Goal: Find specific page/section: Find specific page/section

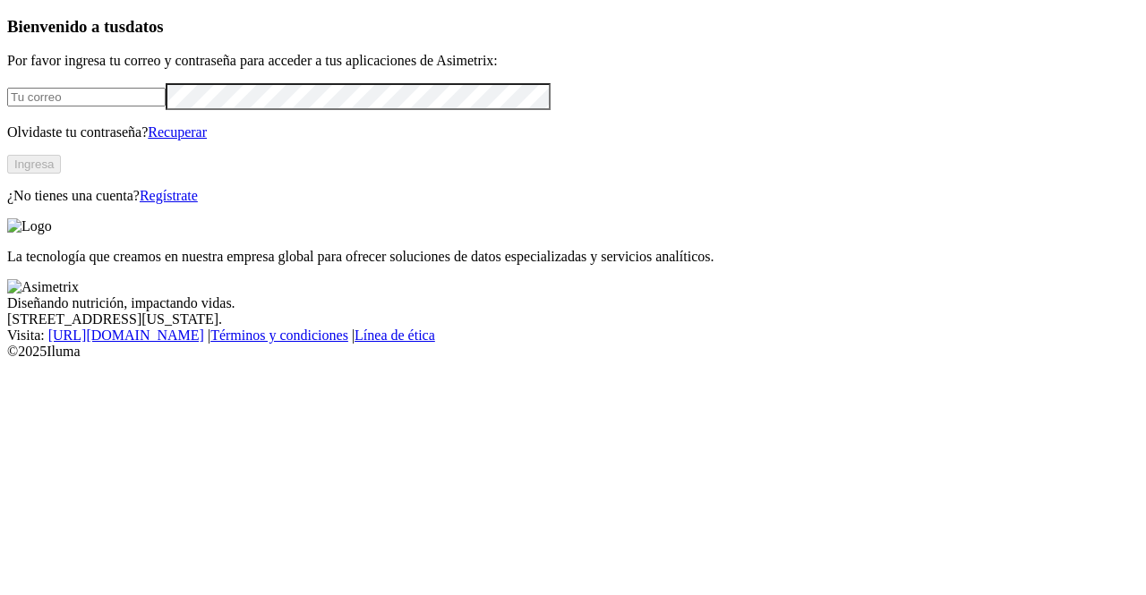
type input "[PERSON_NAME][EMAIL_ADDRESS][PERSON_NAME][DOMAIN_NAME]"
click at [61, 174] on button "Ingresa" at bounding box center [34, 164] width 54 height 19
